Goal: Communication & Community: Share content

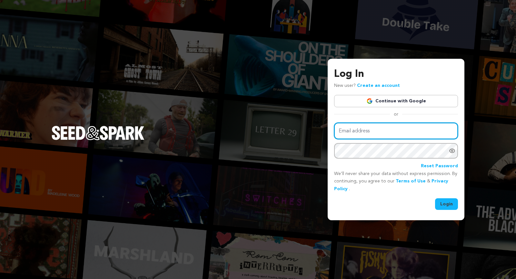
type input "skippingtownfilm@gmail.com"
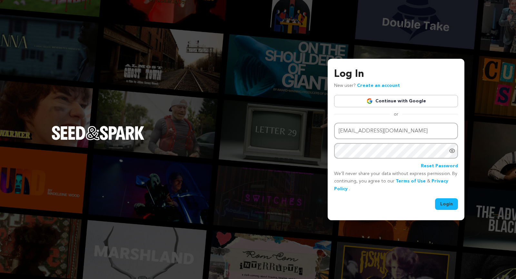
click at [445, 206] on button "Login" at bounding box center [446, 204] width 23 height 12
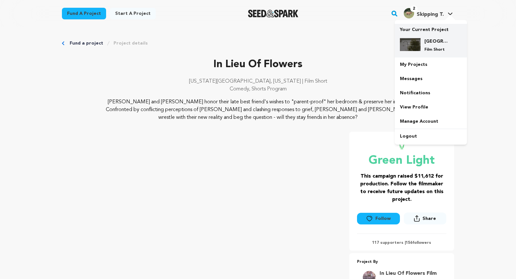
click at [434, 44] on h4 "Skipping Town" at bounding box center [435, 41] width 23 height 6
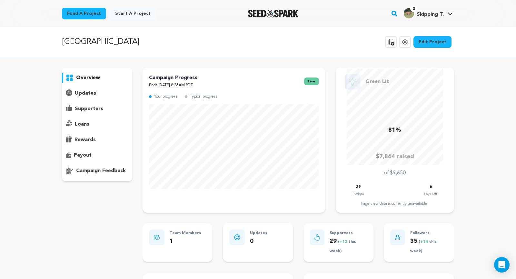
click at [87, 94] on p "updates" at bounding box center [85, 93] width 21 height 8
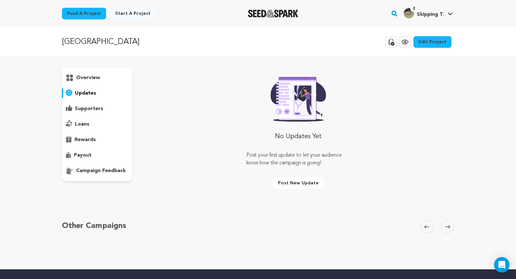
click at [102, 110] on div "supporters" at bounding box center [97, 109] width 70 height 10
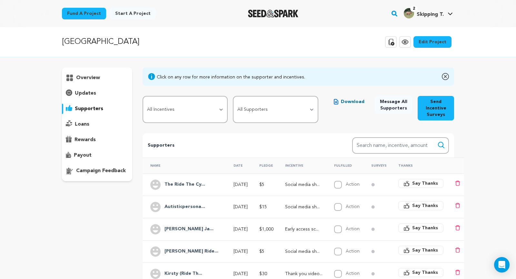
click at [88, 92] on p "updates" at bounding box center [85, 93] width 21 height 8
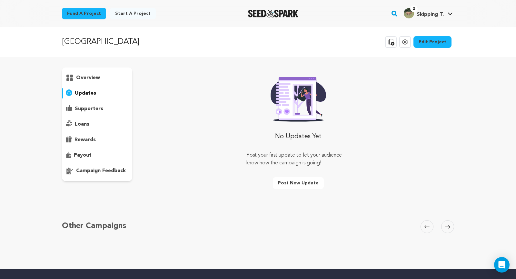
click at [284, 182] on button "Post new update" at bounding box center [298, 183] width 51 height 12
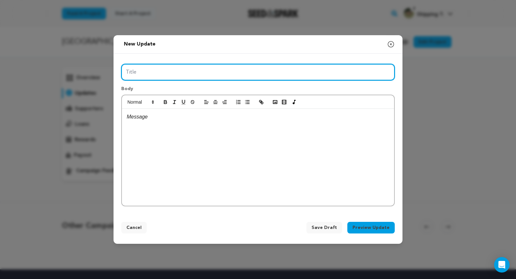
click at [211, 73] on input "Title" at bounding box center [257, 72] width 273 height 16
type input "Skipping Town Update"
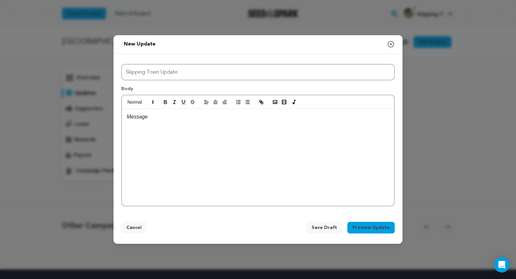
click at [208, 119] on p at bounding box center [258, 117] width 263 height 8
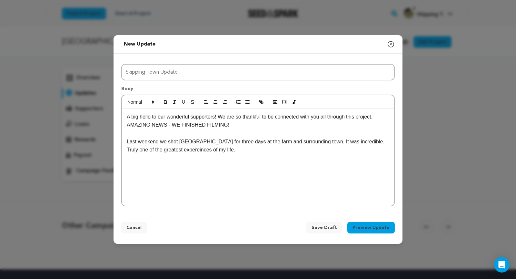
click at [222, 116] on p "A big hello to our wonderful supporters! We are so thankful to be connected wit…" at bounding box center [258, 121] width 263 height 16
click at [235, 125] on p "A big hello to our wonderful supporters! We are so thankful to be connected wit…" at bounding box center [258, 121] width 263 height 16
drag, startPoint x: 383, startPoint y: 142, endPoint x: 371, endPoint y: 142, distance: 12.3
click at [371, 142] on p "Last weekend we shot Skipping Town for three days at the farm and surrounding t…" at bounding box center [258, 145] width 263 height 16
drag, startPoint x: 332, startPoint y: 152, endPoint x: 125, endPoint y: 149, distance: 207.4
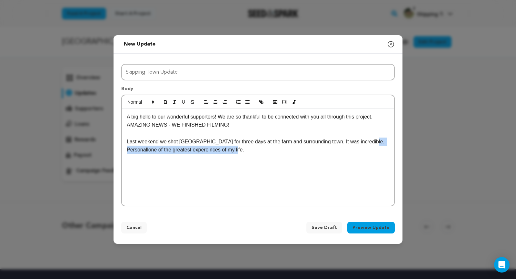
click at [125, 149] on div "A big hello to our wonderful supporters! We are so thankful to be connected wit…" at bounding box center [258, 157] width 272 height 97
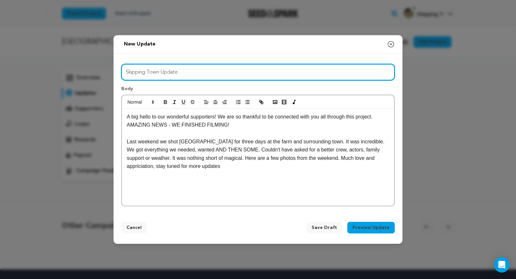
click at [185, 72] on input "Skipping Town Update" at bounding box center [257, 72] width 273 height 16
type input "Skipping Town Update #1"
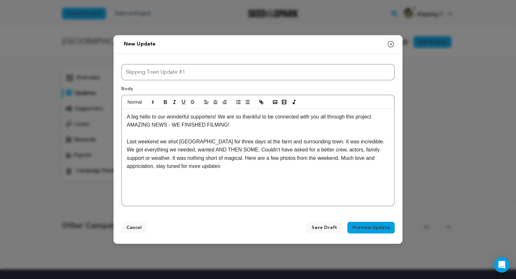
click at [224, 164] on p "Last weekend we shot Skipping Town for three days at the farm and surrounding t…" at bounding box center [258, 153] width 263 height 33
click at [228, 158] on p "Last weekend we shot Skipping Town for three days at the farm and surrounding t…" at bounding box center [258, 153] width 263 height 33
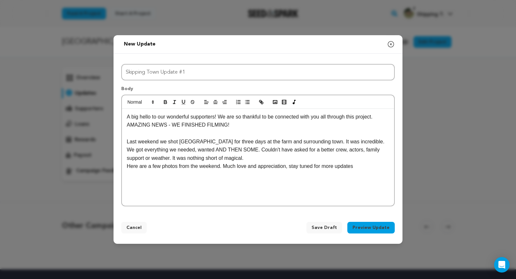
click at [361, 166] on p "Here are a few photos from the weekend. Much love and appreciation, stay tuned …" at bounding box center [258, 166] width 263 height 8
click at [353, 166] on p "Here are a few photos from the weekend. Much love and appreciation, stay tuned …" at bounding box center [258, 166] width 263 height 8
click at [362, 167] on p "Here are a few photos from the weekend. Much love and appreciation, stay tuned …" at bounding box center [258, 166] width 263 height 8
click at [223, 166] on p "Here are a few photos from the weekend. Much love and appreciation, stay tuned …" at bounding box center [258, 166] width 263 height 8
click at [127, 165] on p "Here are a few photos from the weekend. Much love and appreciation, stay tuned …" at bounding box center [258, 166] width 263 height 8
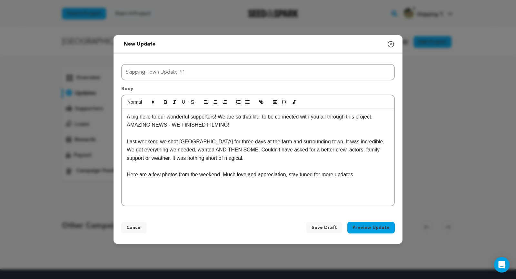
click at [222, 174] on p "Here are a few photos from the weekend. Much love and appreciation, stay tuned …" at bounding box center [258, 174] width 263 height 8
click at [263, 183] on p "Much love and appreciation, stay tuned for more updates" at bounding box center [258, 183] width 263 height 8
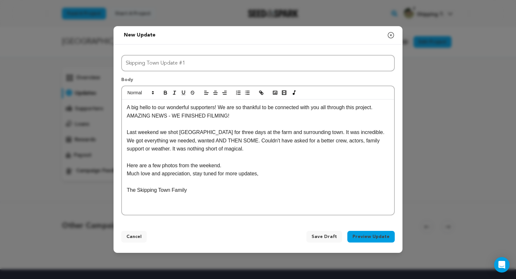
click at [223, 166] on p "Here are a few photos from the weekend." at bounding box center [258, 165] width 263 height 8
click at [240, 150] on p "Last weekend we shot Skipping Town for three days at the farm and surrounding t…" at bounding box center [258, 140] width 263 height 25
click at [321, 149] on p "Last weekend we shot Skipping Town for three days at the farm and surrounding t…" at bounding box center [258, 140] width 263 height 25
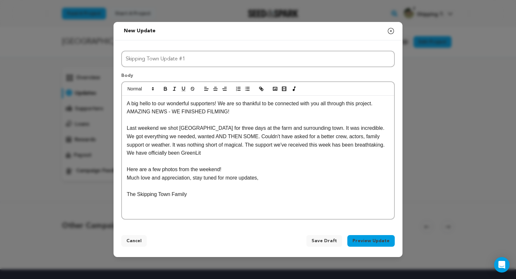
click at [198, 151] on p "Last weekend we shot Skipping Town for three days at the farm and surrounding t…" at bounding box center [258, 140] width 263 height 33
click at [323, 154] on p "Last weekend we shot Skipping Town for three days at the farm and surrounding t…" at bounding box center [258, 140] width 263 height 33
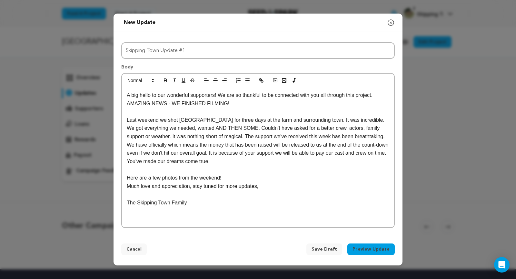
click at [170, 215] on p at bounding box center [258, 219] width 263 height 8
click at [276, 82] on icon "button" at bounding box center [275, 80] width 6 height 6
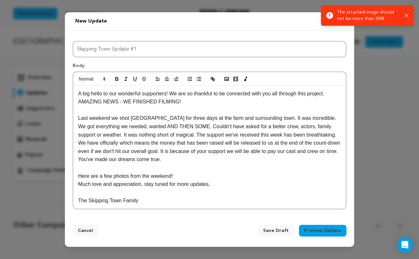
click at [407, 15] on icon "button" at bounding box center [406, 16] width 4 height 4
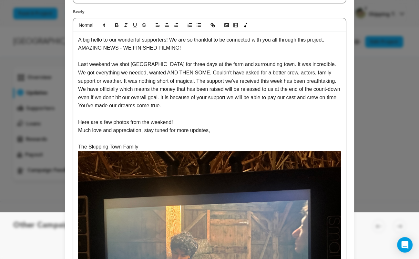
scroll to position [74, 0]
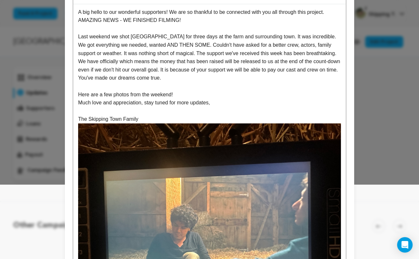
click at [179, 121] on p "The Skipping Town Family" at bounding box center [209, 119] width 263 height 8
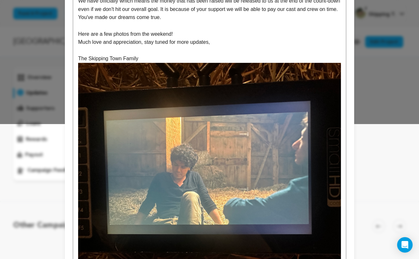
click at [343, 112] on div "A big hello to our wonderful supporters! We are so thankful to be connected wit…" at bounding box center [209, 104] width 272 height 320
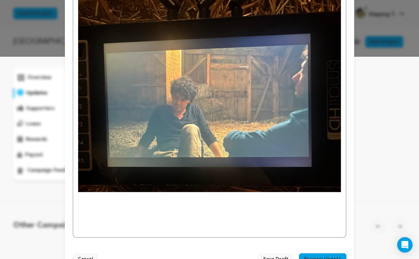
scroll to position [223, 0]
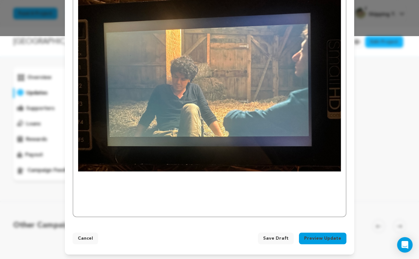
click at [131, 186] on p at bounding box center [209, 184] width 263 height 8
click at [128, 180] on p at bounding box center [209, 184] width 263 height 8
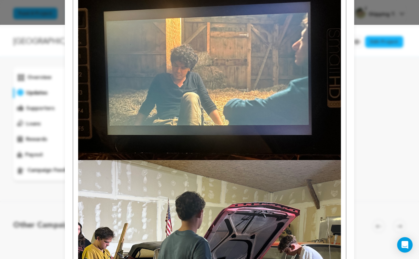
scroll to position [363, 0]
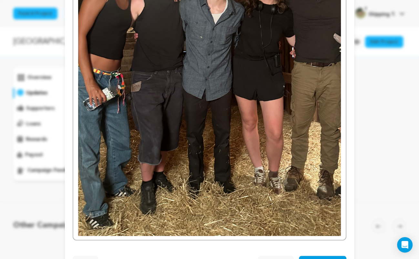
scroll to position [674, 0]
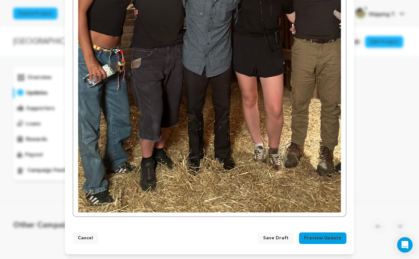
click at [312, 237] on button "Preview Update" at bounding box center [322, 239] width 47 height 12
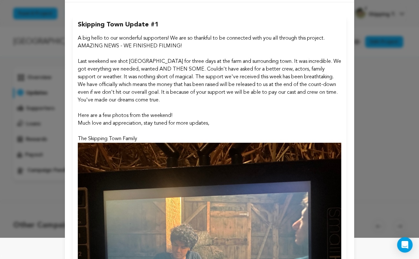
scroll to position [22, 0]
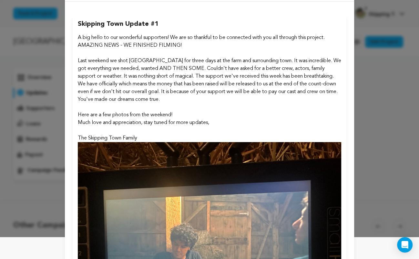
click at [187, 78] on p "Last weekend we shot Skipping Town for three days at the farm and surrounding t…" at bounding box center [209, 80] width 263 height 46
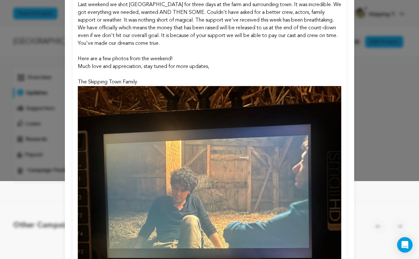
scroll to position [0, 0]
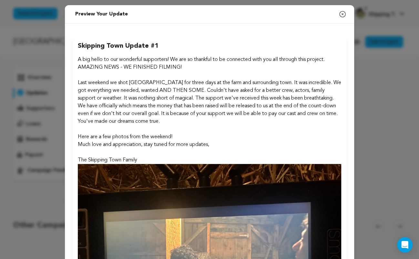
click at [159, 97] on p "Last weekend we shot Skipping Town for three days at the farm and surrounding t…" at bounding box center [209, 102] width 263 height 46
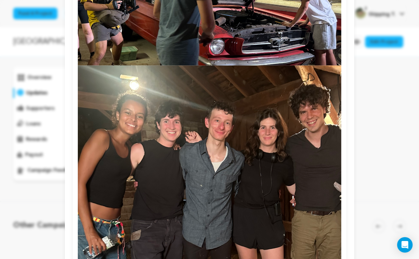
scroll to position [642, 0]
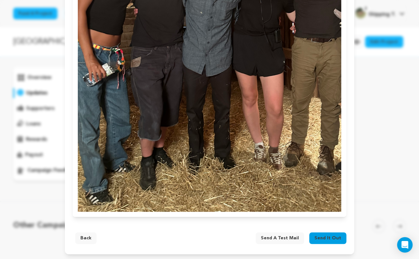
click at [82, 237] on button "Back" at bounding box center [85, 239] width 21 height 12
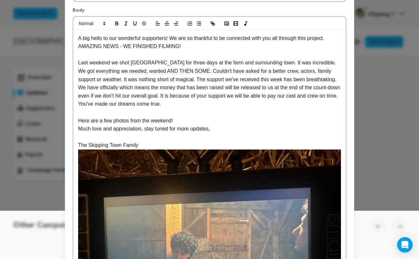
scroll to position [0, 0]
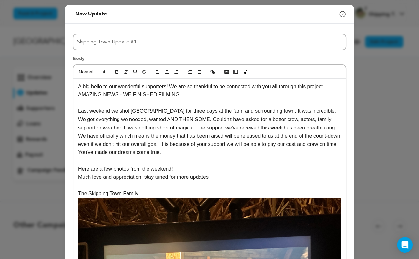
drag, startPoint x: 183, startPoint y: 97, endPoint x: 123, endPoint y: 97, distance: 60.3
click at [123, 97] on p "A big hello to our wonderful supporters! We are so thankful to be connected wit…" at bounding box center [209, 91] width 263 height 16
click at [191, 124] on p "Last weekend we shot Skipping Town for three days at the farm and surrounding t…" at bounding box center [209, 132] width 263 height 50
click at [167, 136] on p "Last weekend we shot Skipping Town for three days at the farm and surrounding t…" at bounding box center [209, 132] width 263 height 50
drag, startPoint x: 218, startPoint y: 136, endPoint x: 179, endPoint y: 135, distance: 39.0
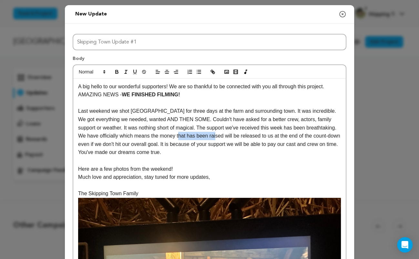
click at [179, 135] on p "Last weekend we shot Skipping Town for three days at the farm and surrounding t…" at bounding box center [209, 132] width 263 height 50
click at [111, 136] on p "Last weekend we shot Skipping Town for three days at the farm and surrounding t…" at bounding box center [209, 132] width 263 height 50
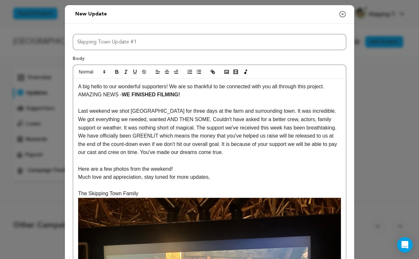
click at [140, 134] on p "Last weekend we shot Skipping Town for three days at the farm and surrounding t…" at bounding box center [209, 132] width 263 height 50
drag, startPoint x: 153, startPoint y: 135, endPoint x: 125, endPoint y: 135, distance: 27.7
click at [125, 135] on p "Last weekend we shot Skipping Town for three days at the farm and surrounding t…" at bounding box center [209, 132] width 263 height 50
click at [233, 158] on p at bounding box center [209, 161] width 263 height 8
click at [285, 145] on p "Last weekend we shot Skipping Town for three days at the farm and surrounding t…" at bounding box center [209, 132] width 263 height 50
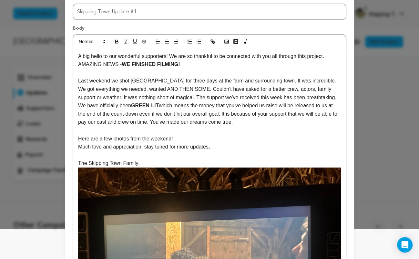
scroll to position [33, 0]
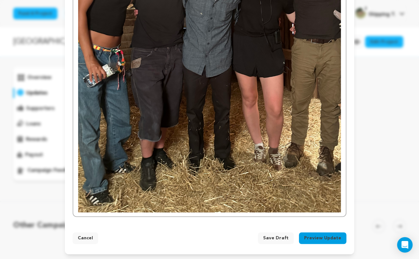
click at [317, 238] on button "Preview Update" at bounding box center [322, 239] width 47 height 12
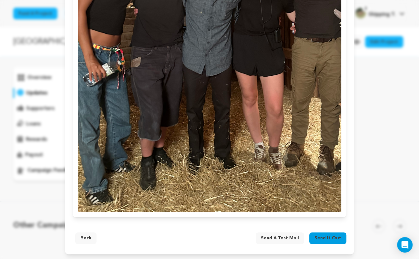
click at [317, 238] on span "Send it out" at bounding box center [327, 238] width 27 height 6
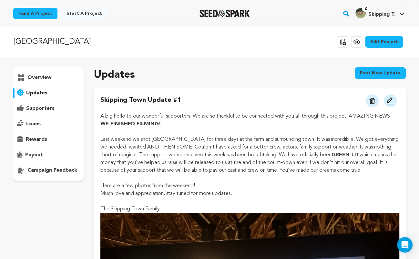
click at [53, 153] on div "payout" at bounding box center [48, 155] width 70 height 10
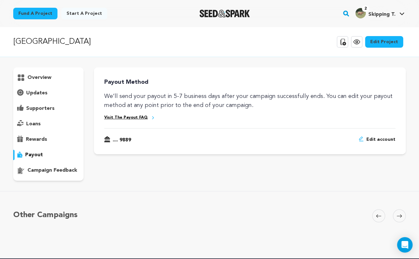
click at [355, 43] on icon at bounding box center [356, 42] width 8 height 8
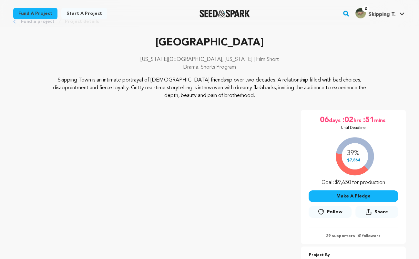
scroll to position [21, 0]
